Goal: Unclear: Browse casually

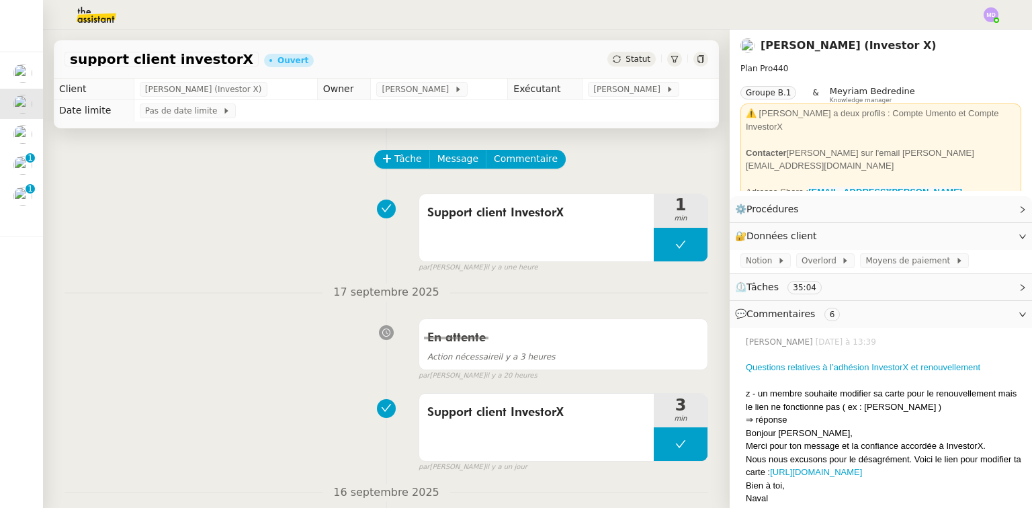
scroll to position [161, 0]
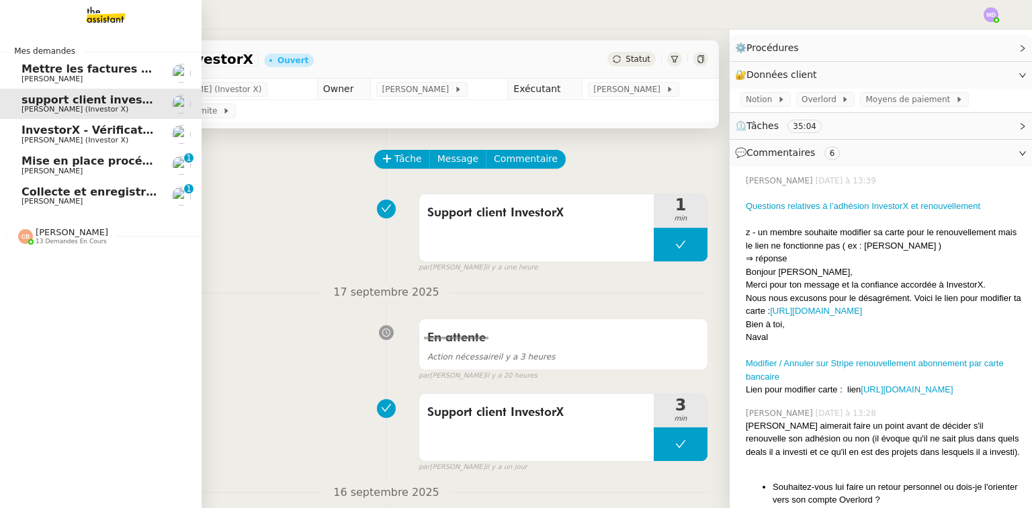
click at [65, 233] on span "[PERSON_NAME]" at bounding box center [72, 232] width 73 height 10
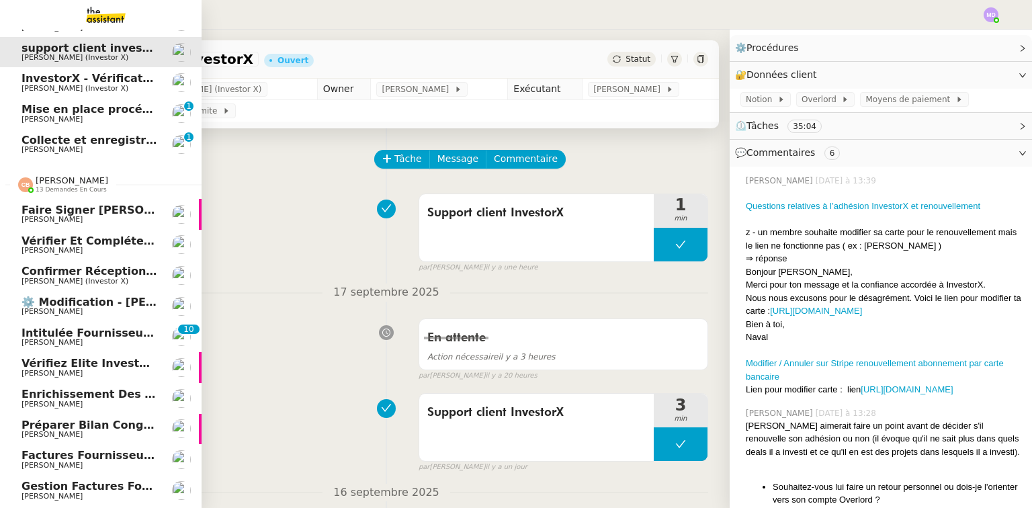
scroll to position [0, 0]
